Goal: Task Accomplishment & Management: Use online tool/utility

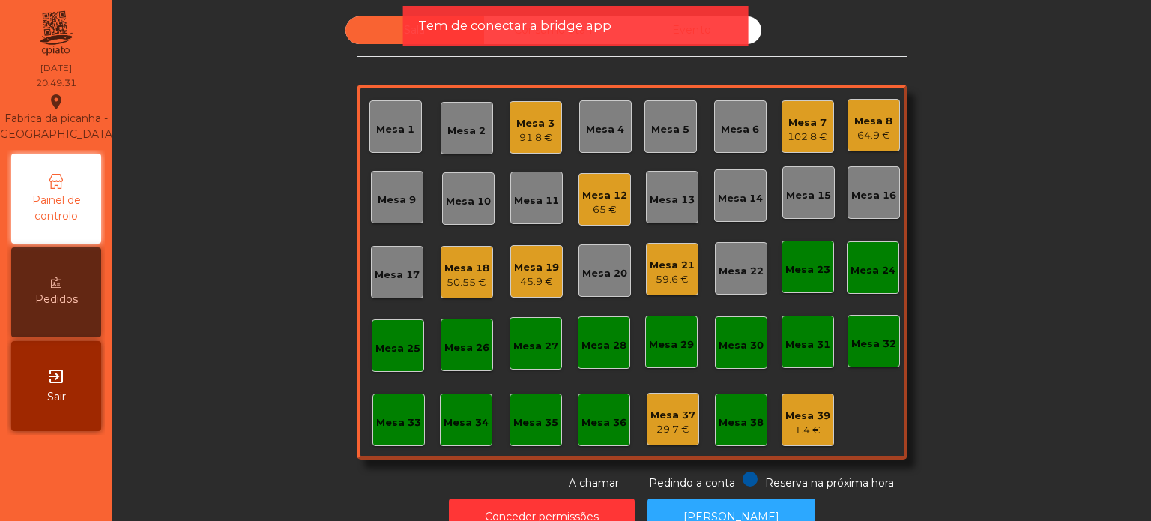
click at [597, 100] on div "Mesa 4" at bounding box center [605, 126] width 52 height 52
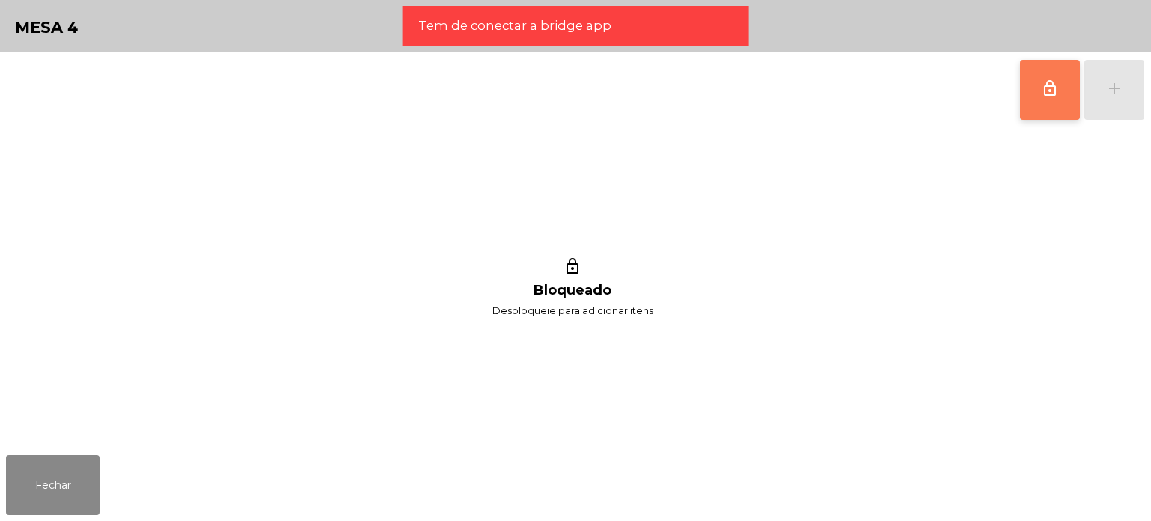
click at [1034, 88] on button "lock_outline" at bounding box center [1050, 90] width 60 height 60
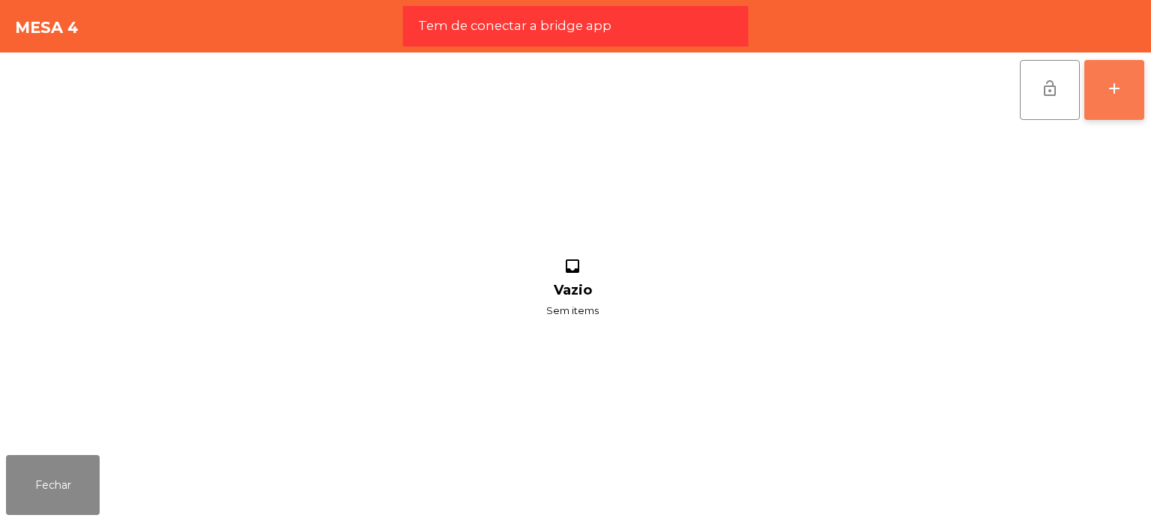
click at [1144, 71] on button "add" at bounding box center [1115, 90] width 60 height 60
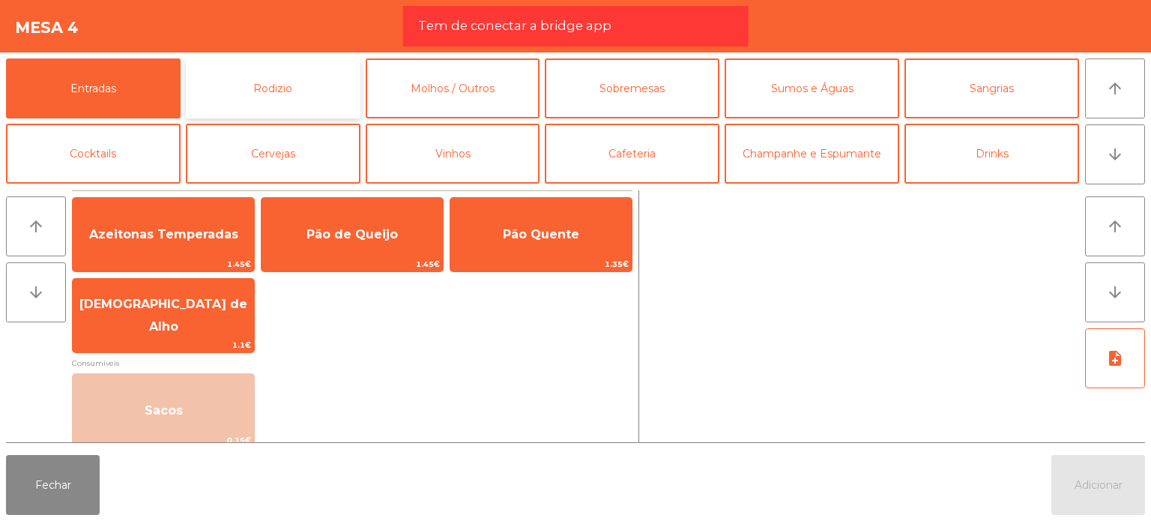
click at [344, 112] on button "Rodizio" at bounding box center [273, 88] width 175 height 60
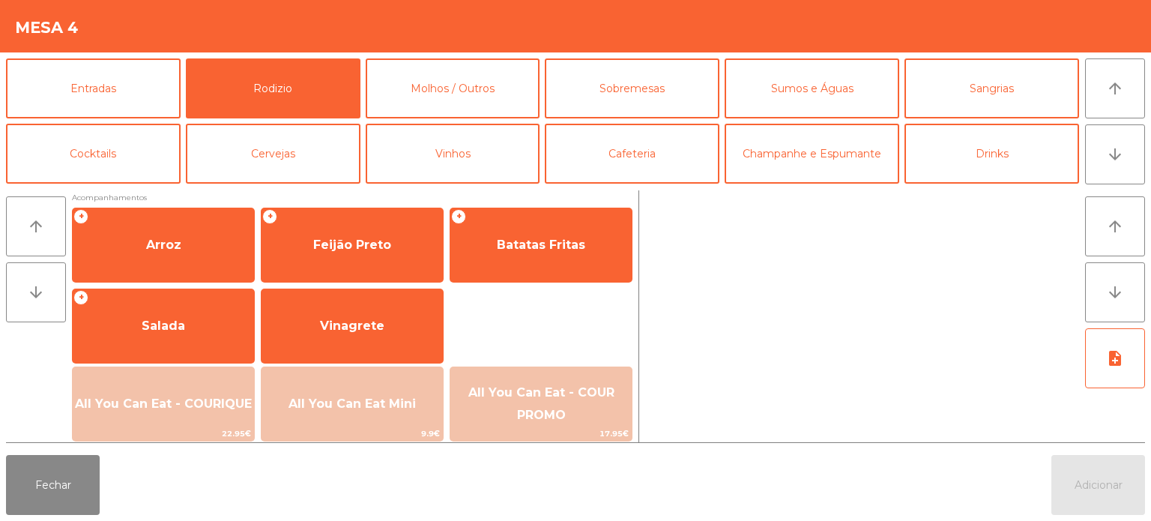
scroll to position [197, 0]
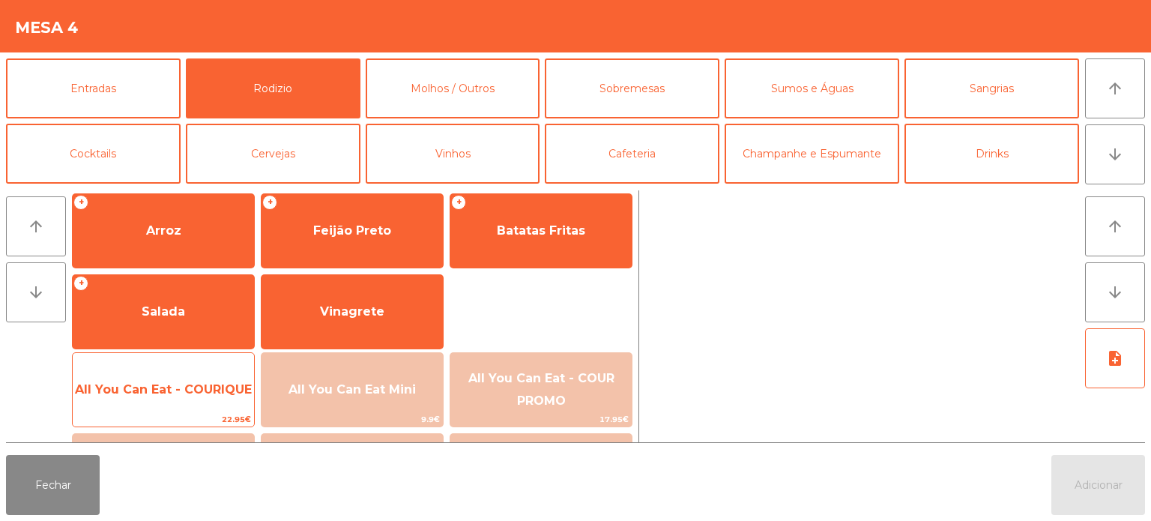
click at [192, 392] on span "All You Can Eat - COURIQUE" at bounding box center [163, 389] width 177 height 14
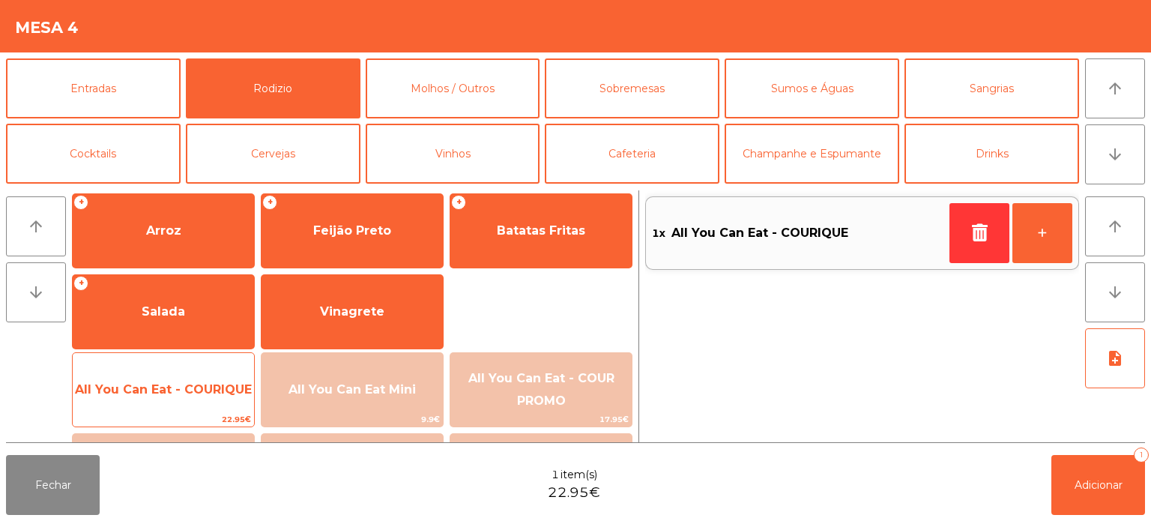
click at [192, 392] on span "All You Can Eat - COURIQUE" at bounding box center [163, 389] width 177 height 14
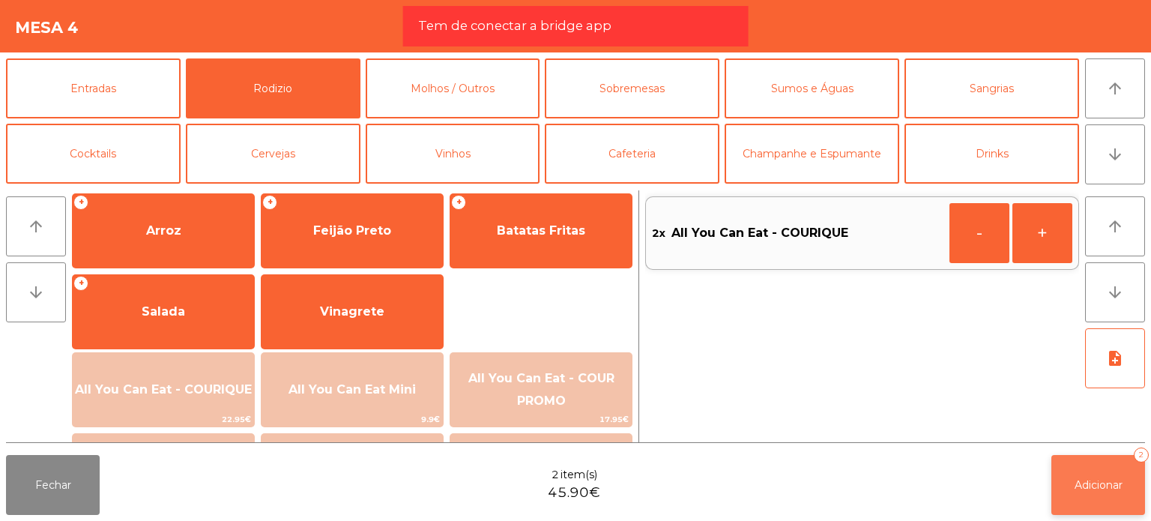
click at [1118, 497] on button "Adicionar 2" at bounding box center [1099, 485] width 94 height 60
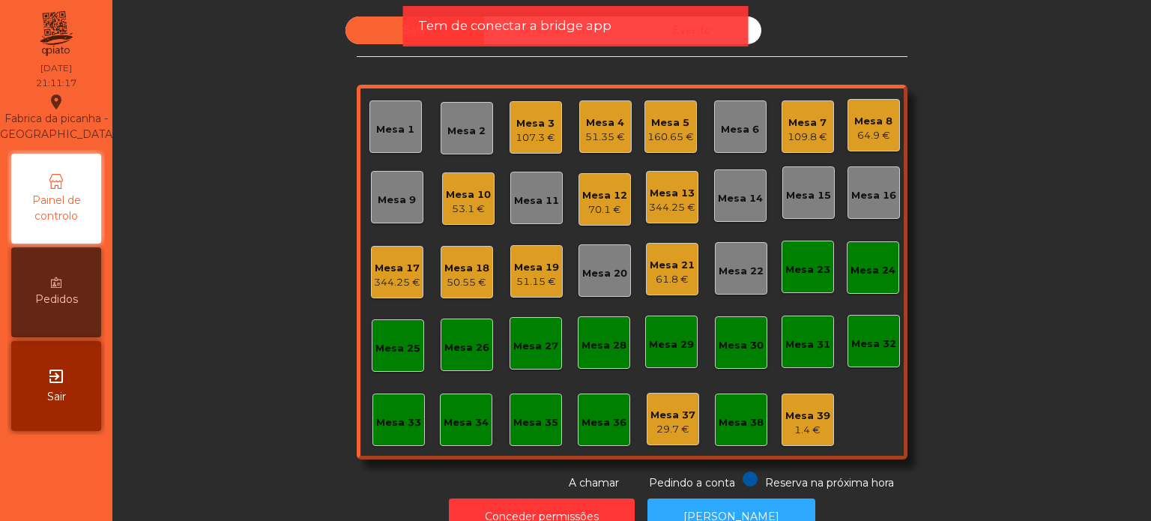
click at [391, 202] on div "Mesa 9" at bounding box center [397, 200] width 38 height 15
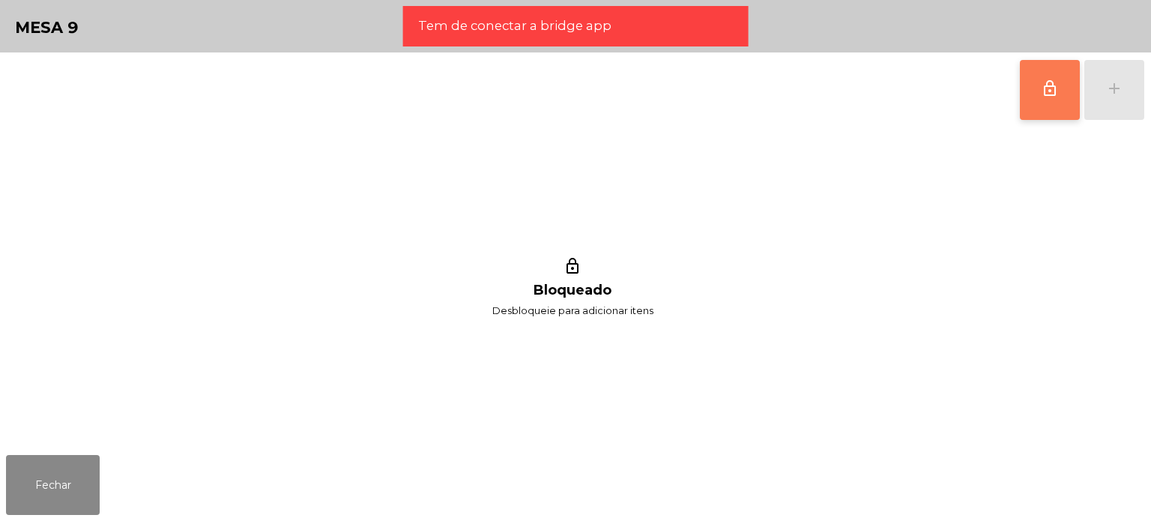
click at [1034, 95] on button "lock_outline" at bounding box center [1050, 90] width 60 height 60
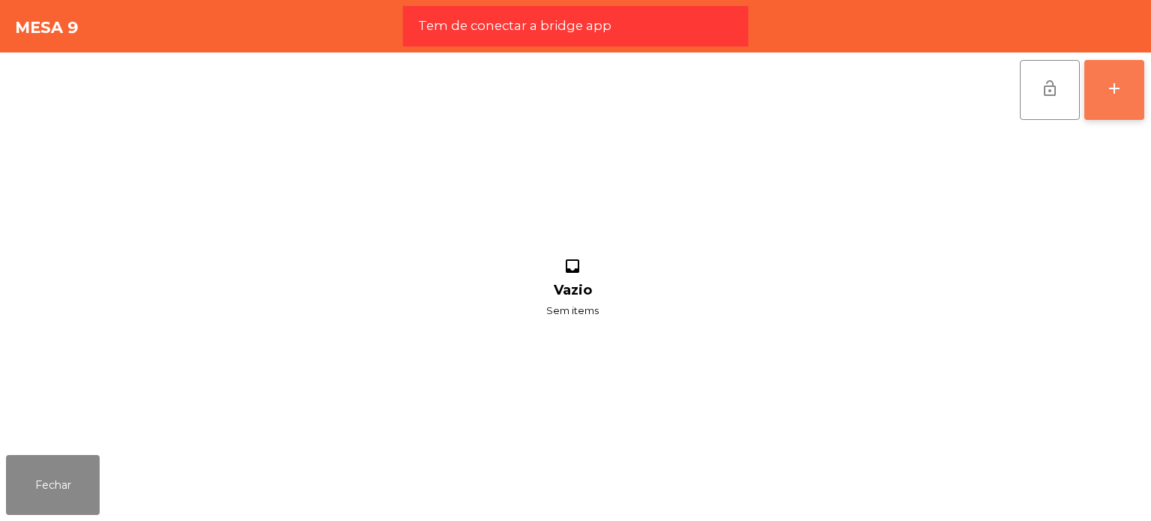
click at [1116, 95] on div "add" at bounding box center [1115, 88] width 18 height 18
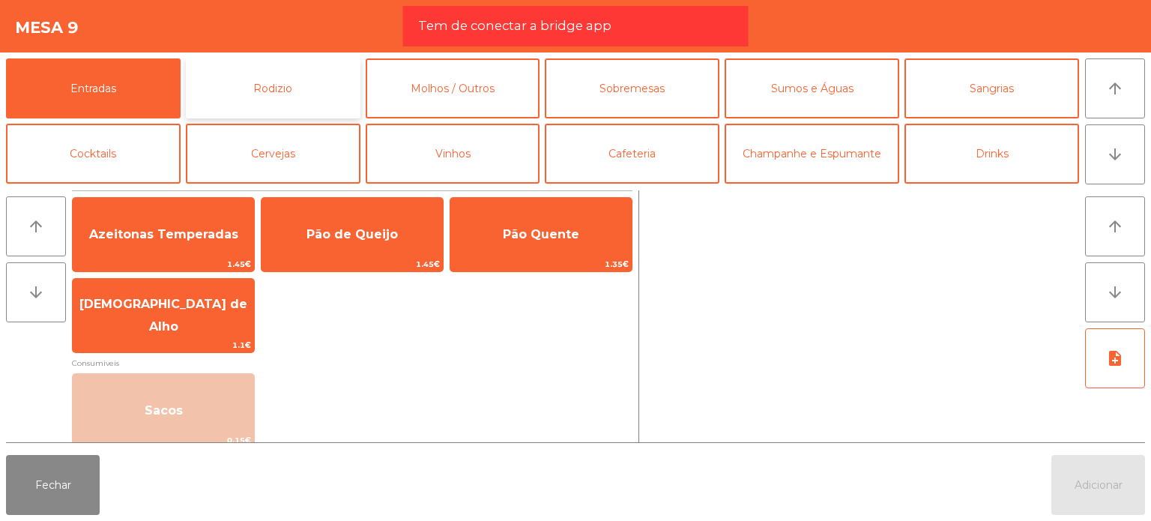
click at [276, 88] on button "Rodizio" at bounding box center [273, 88] width 175 height 60
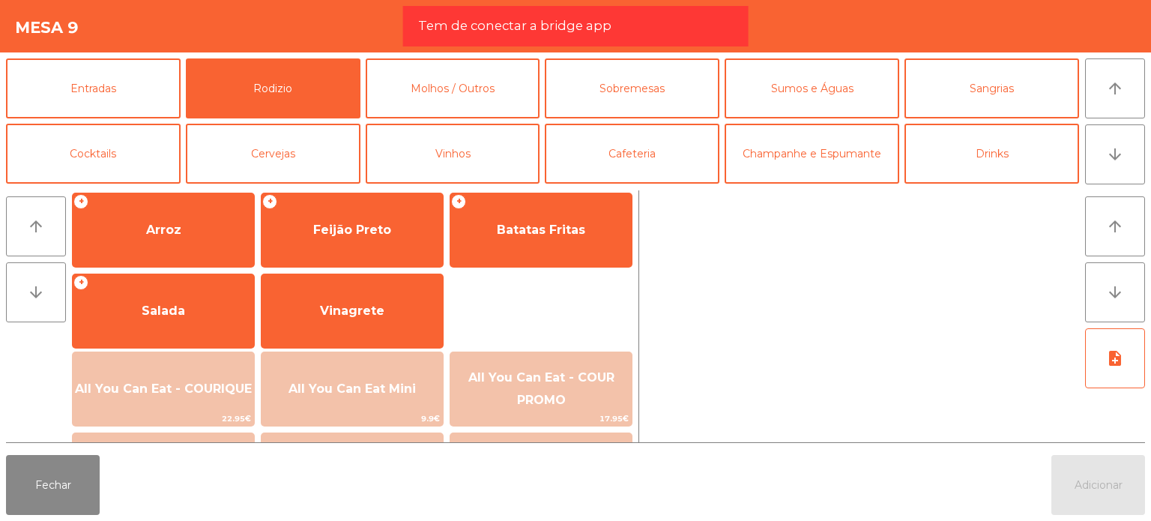
scroll to position [198, 0]
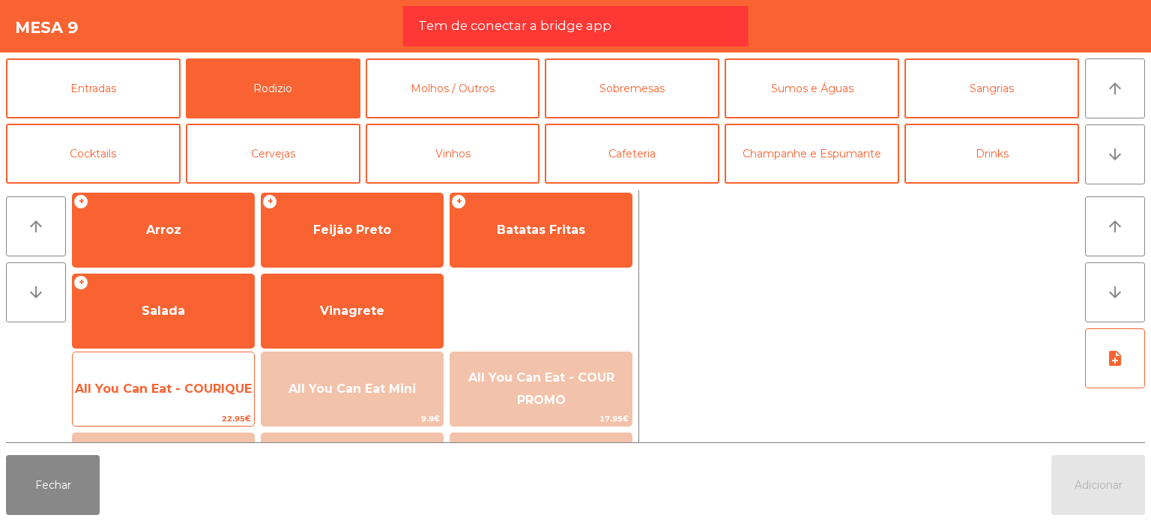
click at [181, 382] on span "All You Can Eat - COURIQUE" at bounding box center [163, 389] width 177 height 14
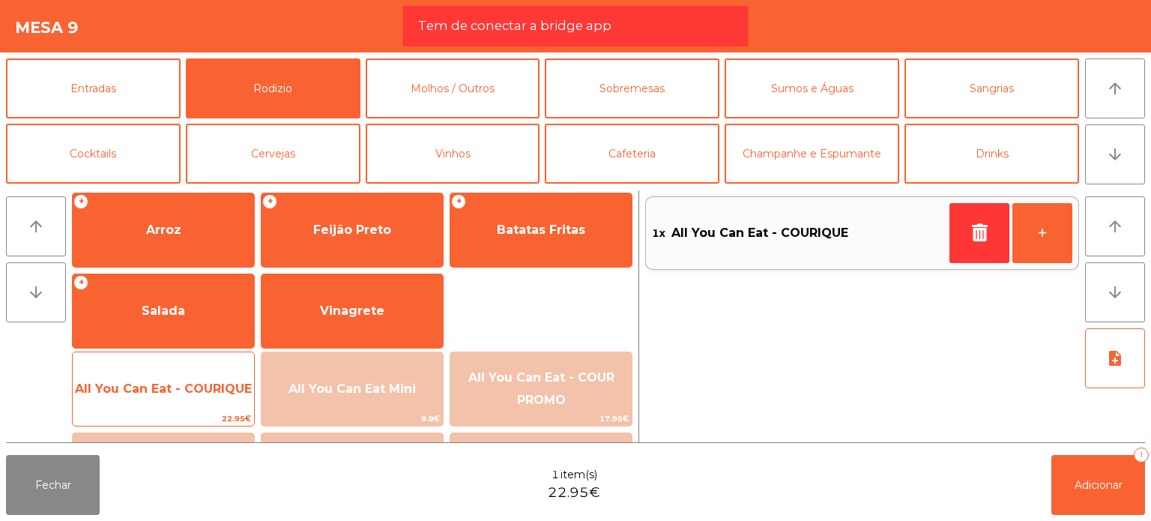
click at [181, 382] on span "All You Can Eat - COURIQUE" at bounding box center [163, 389] width 177 height 14
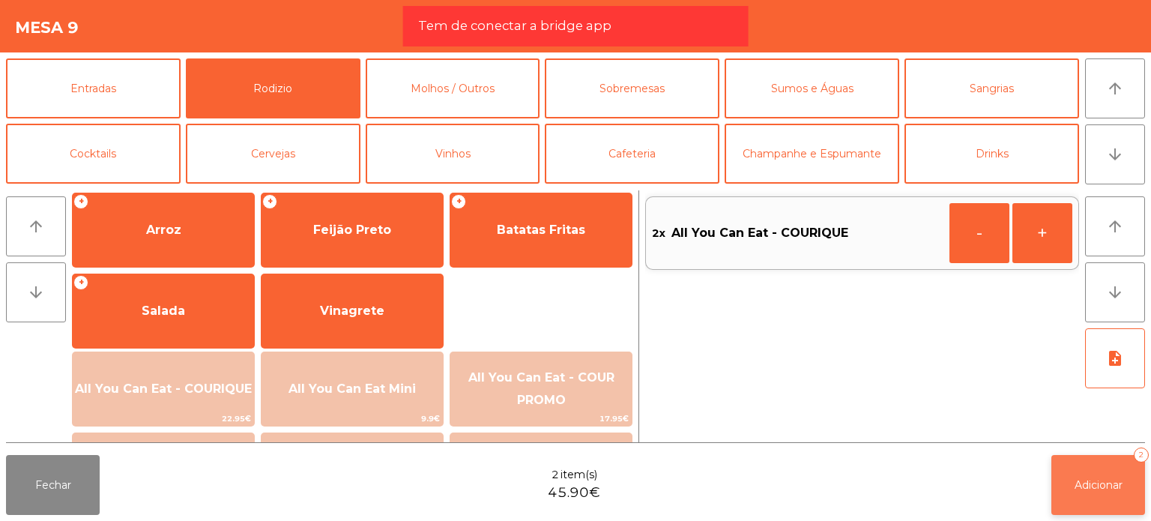
click at [1067, 471] on button "Adicionar 2" at bounding box center [1099, 485] width 94 height 60
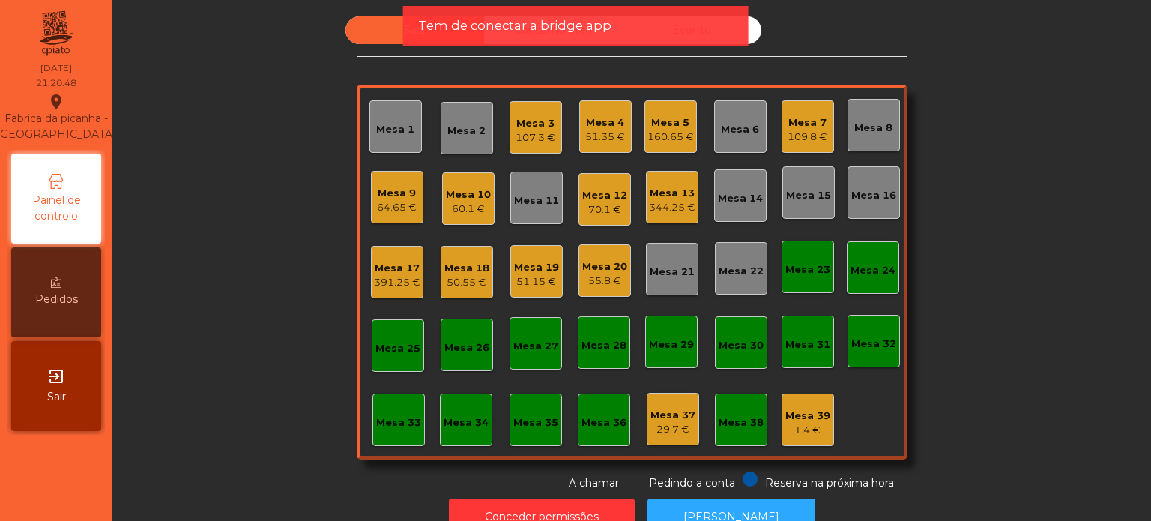
click at [482, 272] on div "Mesa 18" at bounding box center [466, 268] width 45 height 15
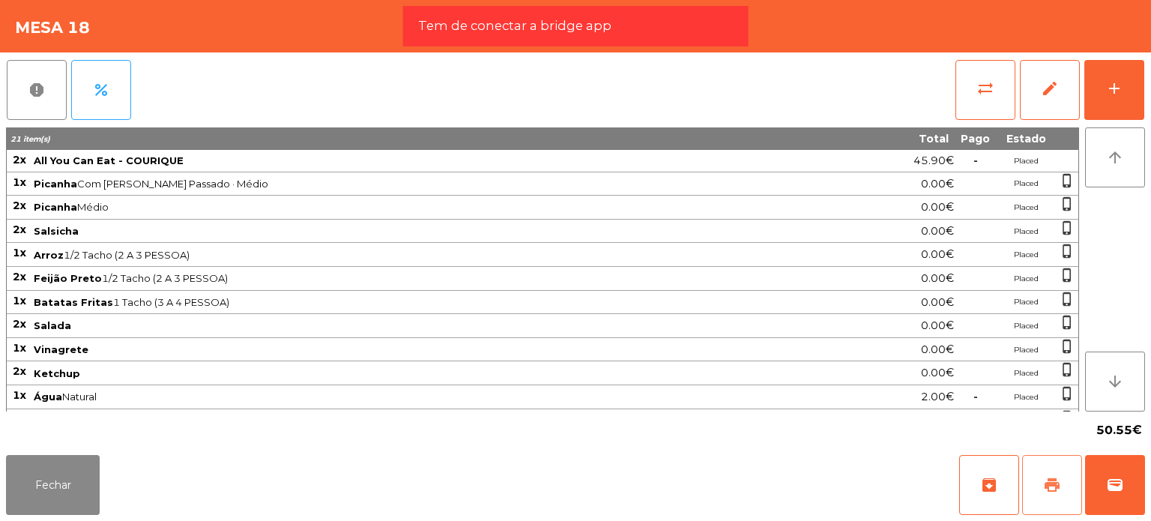
click at [1034, 461] on button "print" at bounding box center [1052, 485] width 60 height 60
